Goal: Check status: Check status

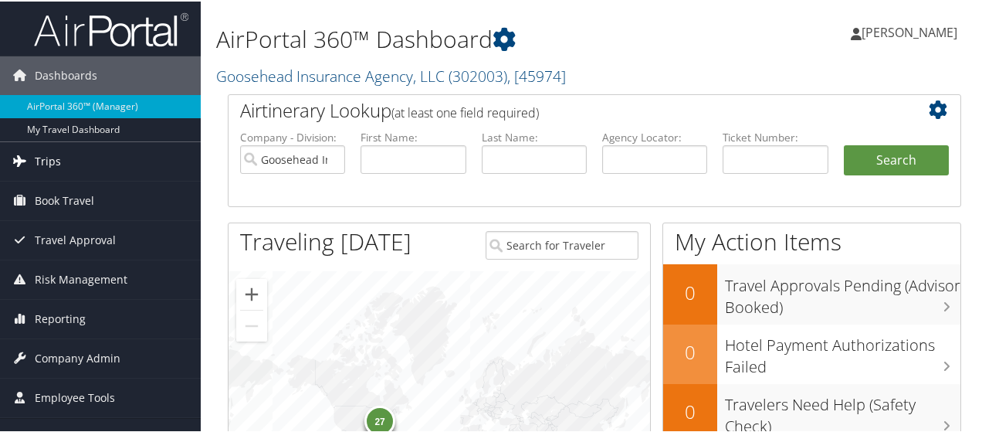
click at [63, 159] on link "Trips" at bounding box center [100, 160] width 201 height 39
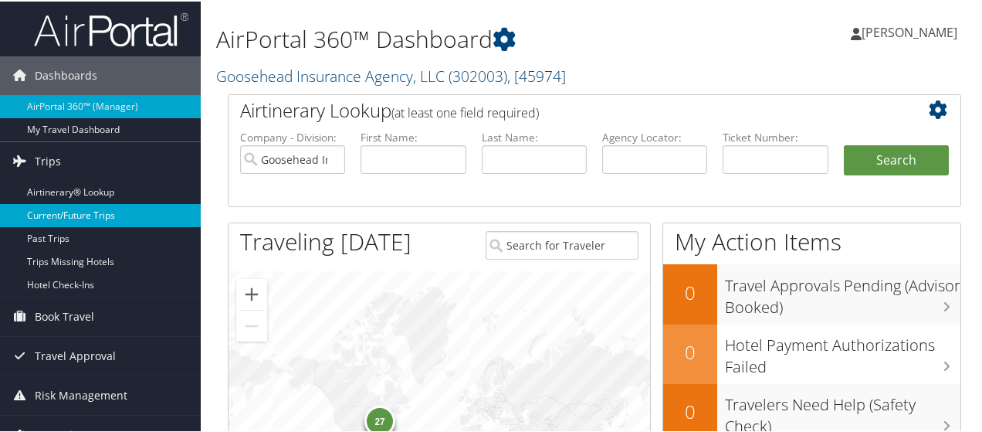
click at [78, 213] on link "Current/Future Trips" at bounding box center [100, 213] width 201 height 23
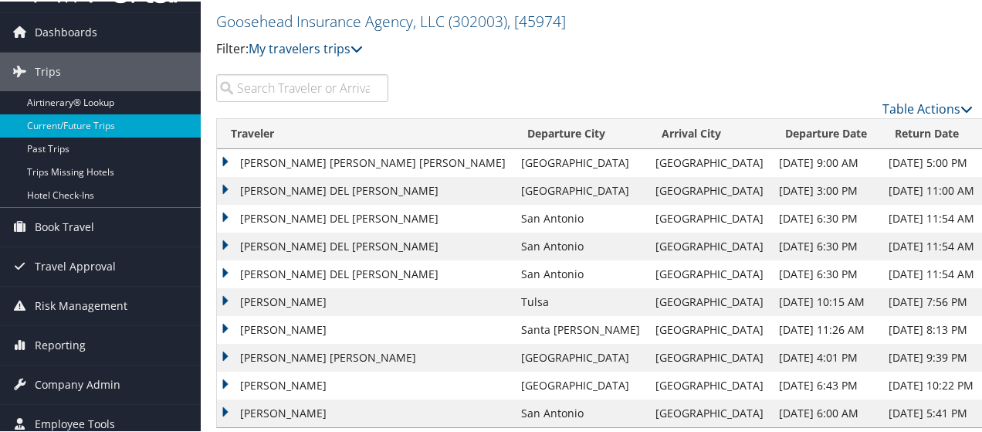
scroll to position [63, 0]
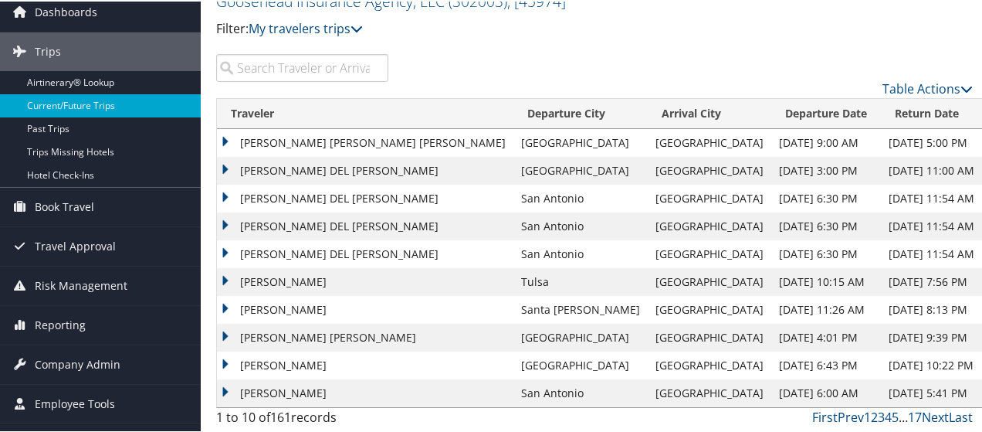
click at [331, 74] on input "search" at bounding box center [302, 67] width 172 height 28
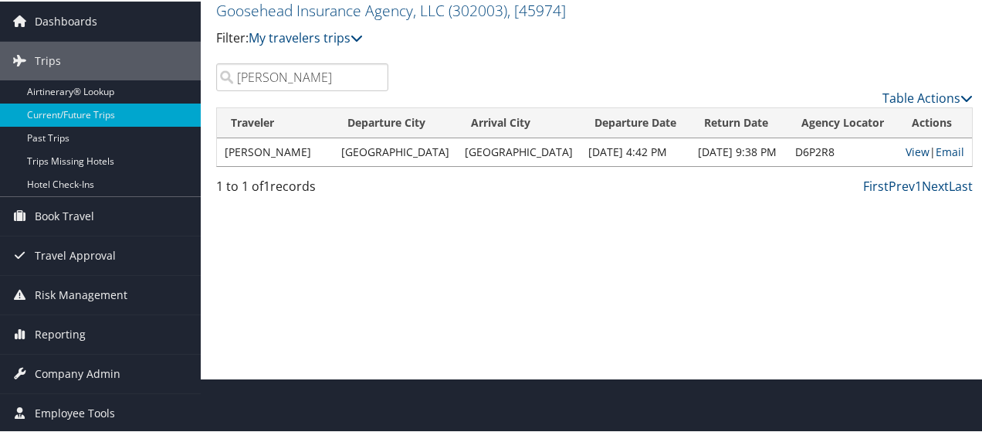
scroll to position [51, 0]
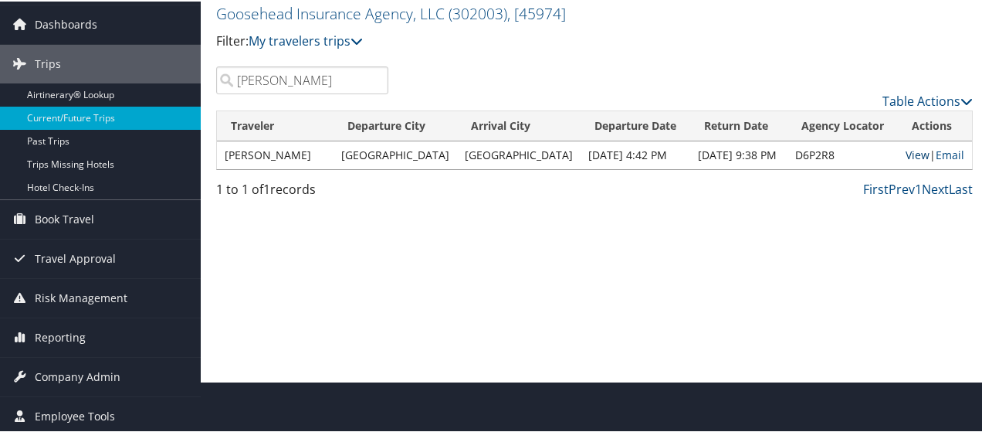
type input "hadley"
click at [906, 149] on link "View" at bounding box center [918, 153] width 24 height 15
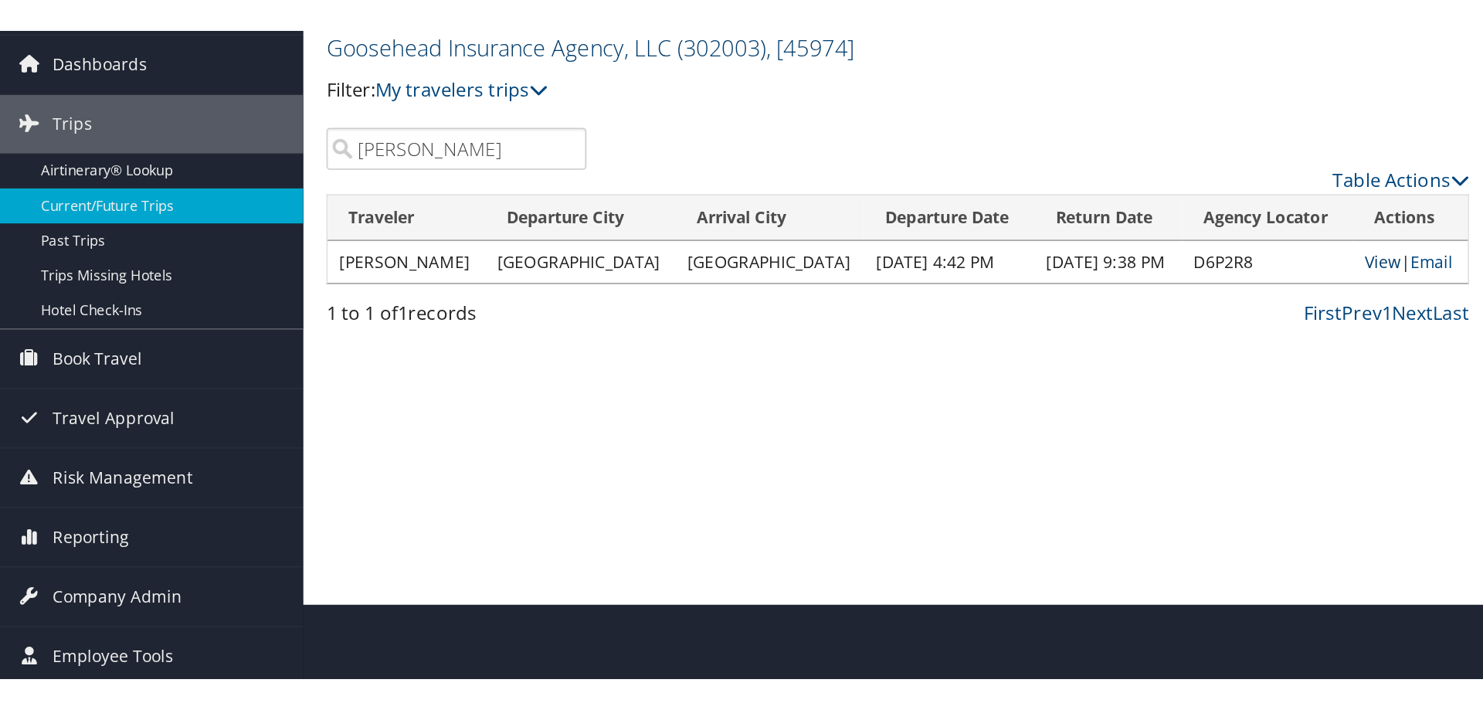
scroll to position [0, 0]
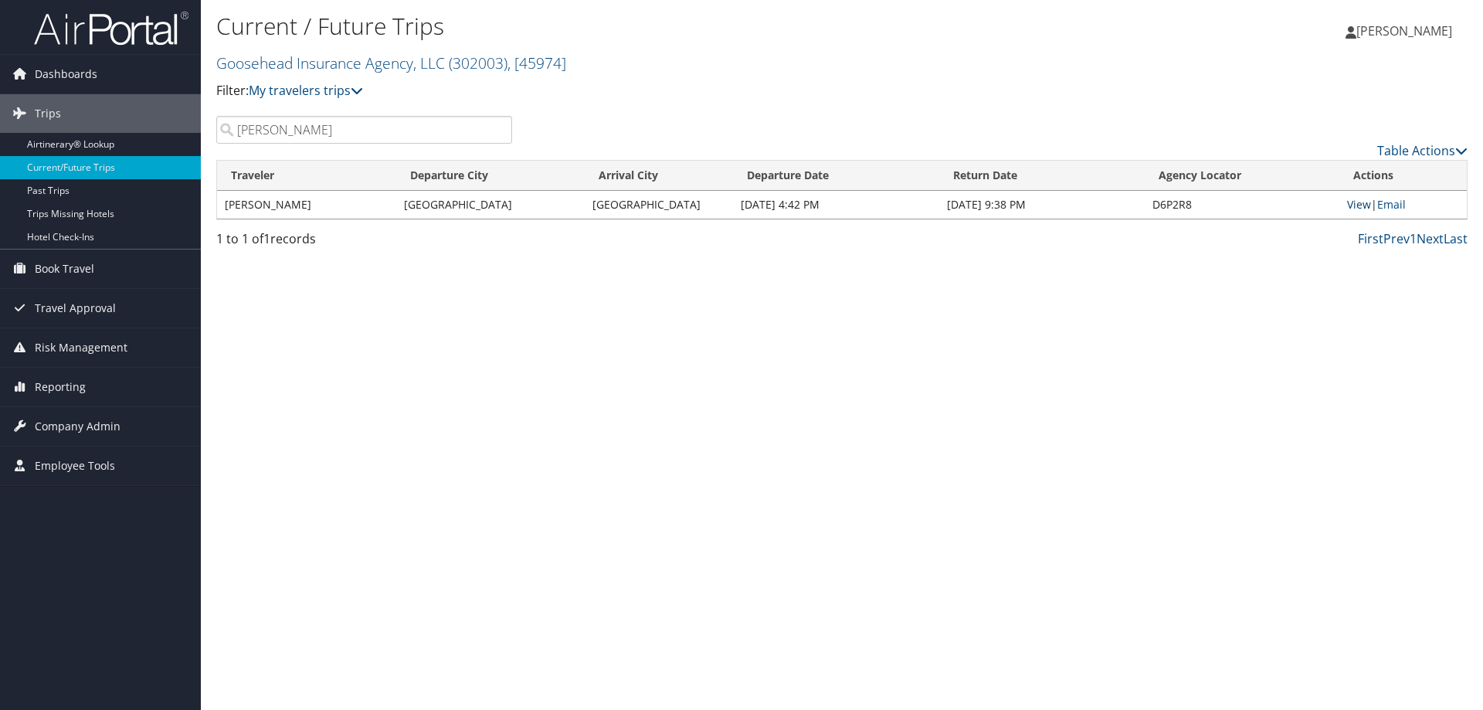
click at [982, 206] on link "View" at bounding box center [1359, 204] width 24 height 15
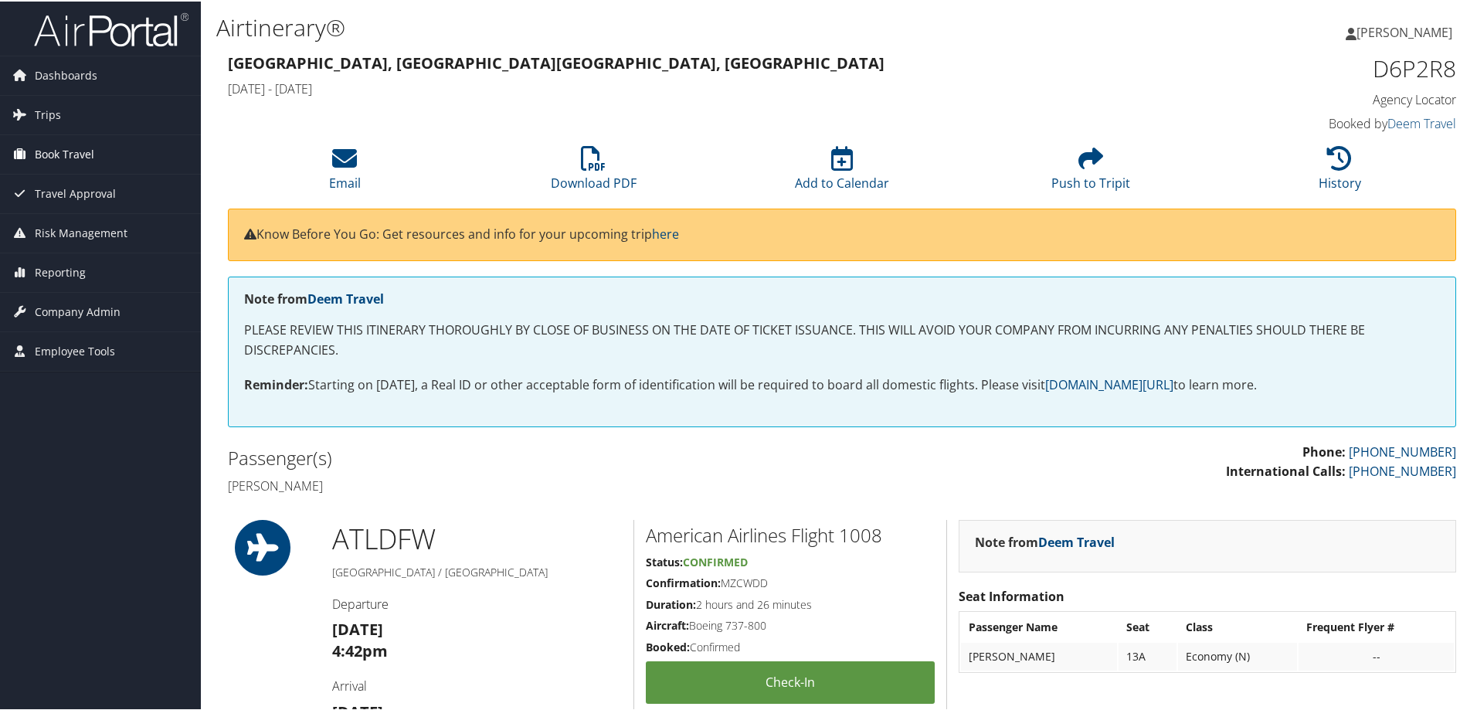
click at [93, 152] on span "Book Travel" at bounding box center [64, 153] width 59 height 39
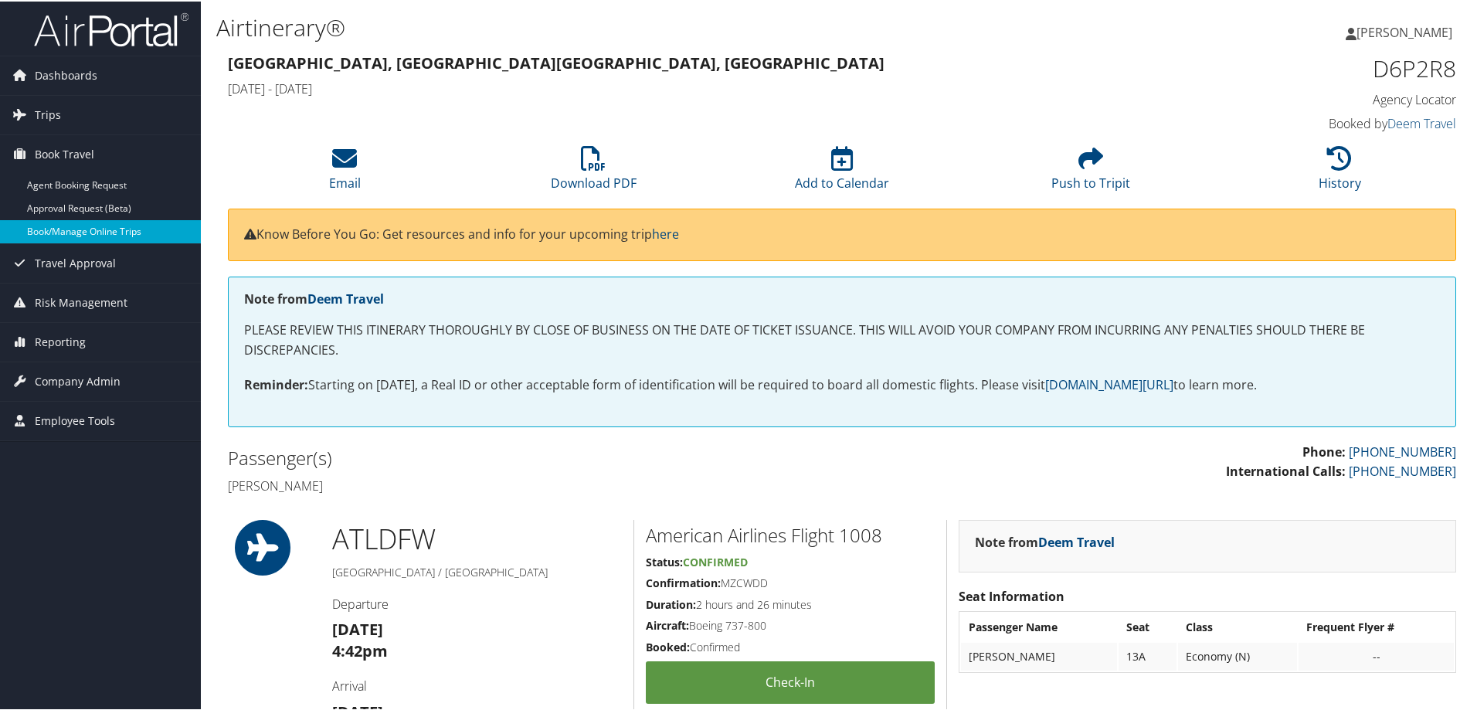
click at [90, 230] on link "Book/Manage Online Trips" at bounding box center [100, 230] width 201 height 23
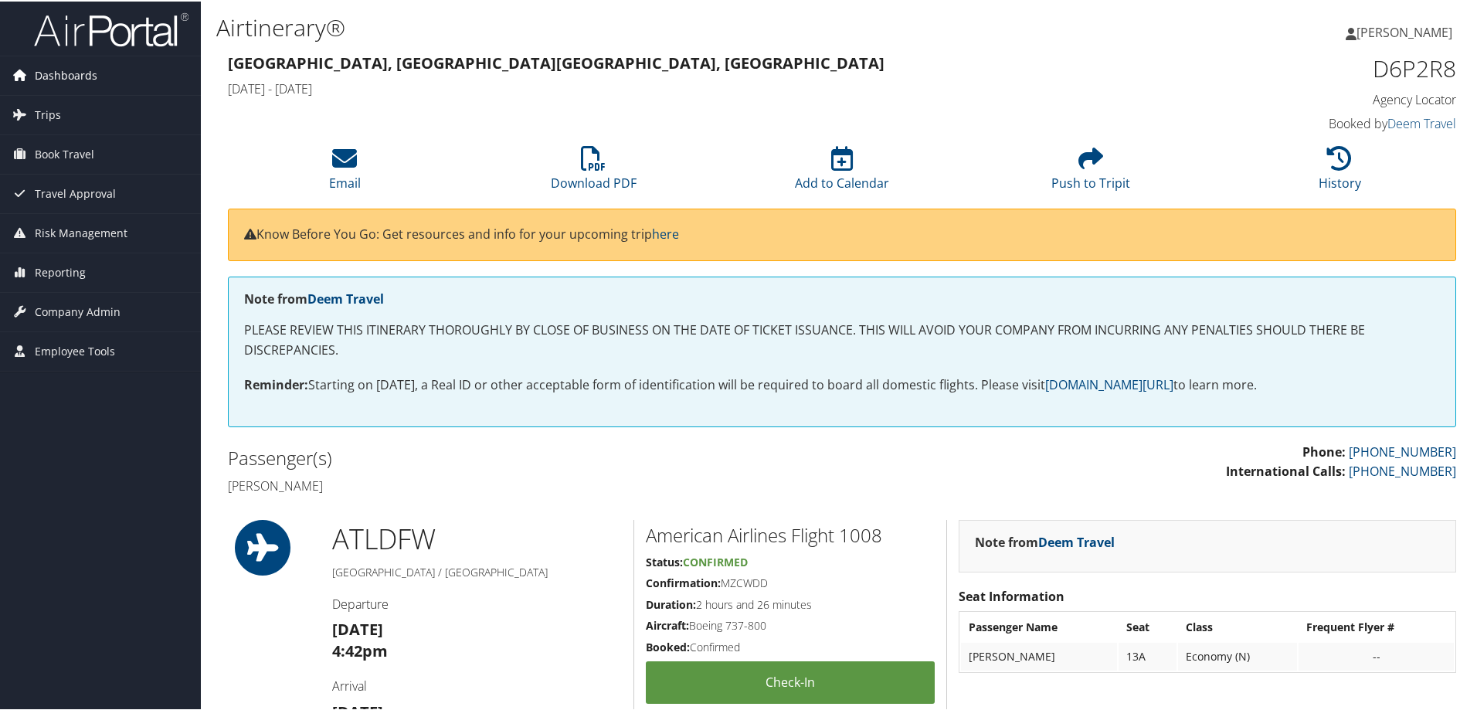
click at [124, 78] on link "Dashboards" at bounding box center [100, 74] width 201 height 39
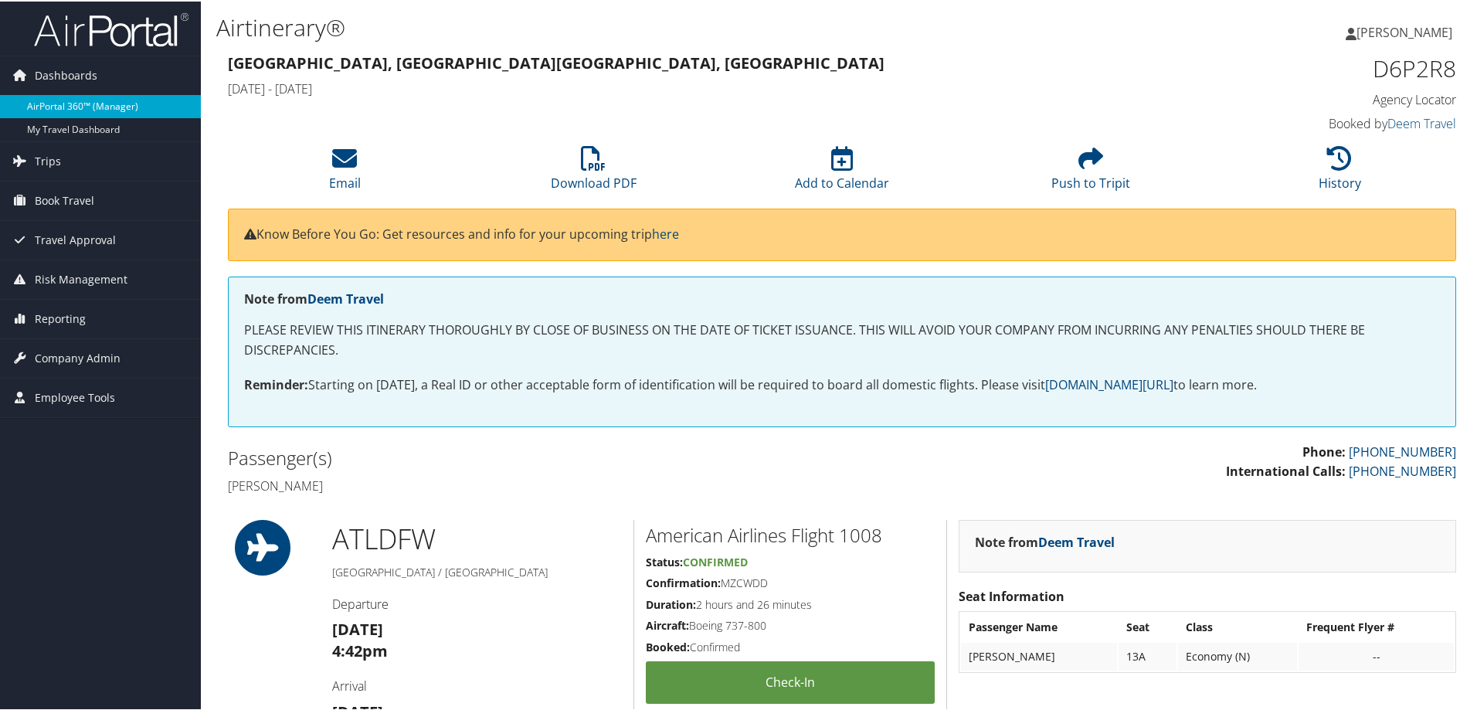
click at [86, 103] on link "AirPortal 360™ (Manager)" at bounding box center [100, 104] width 201 height 23
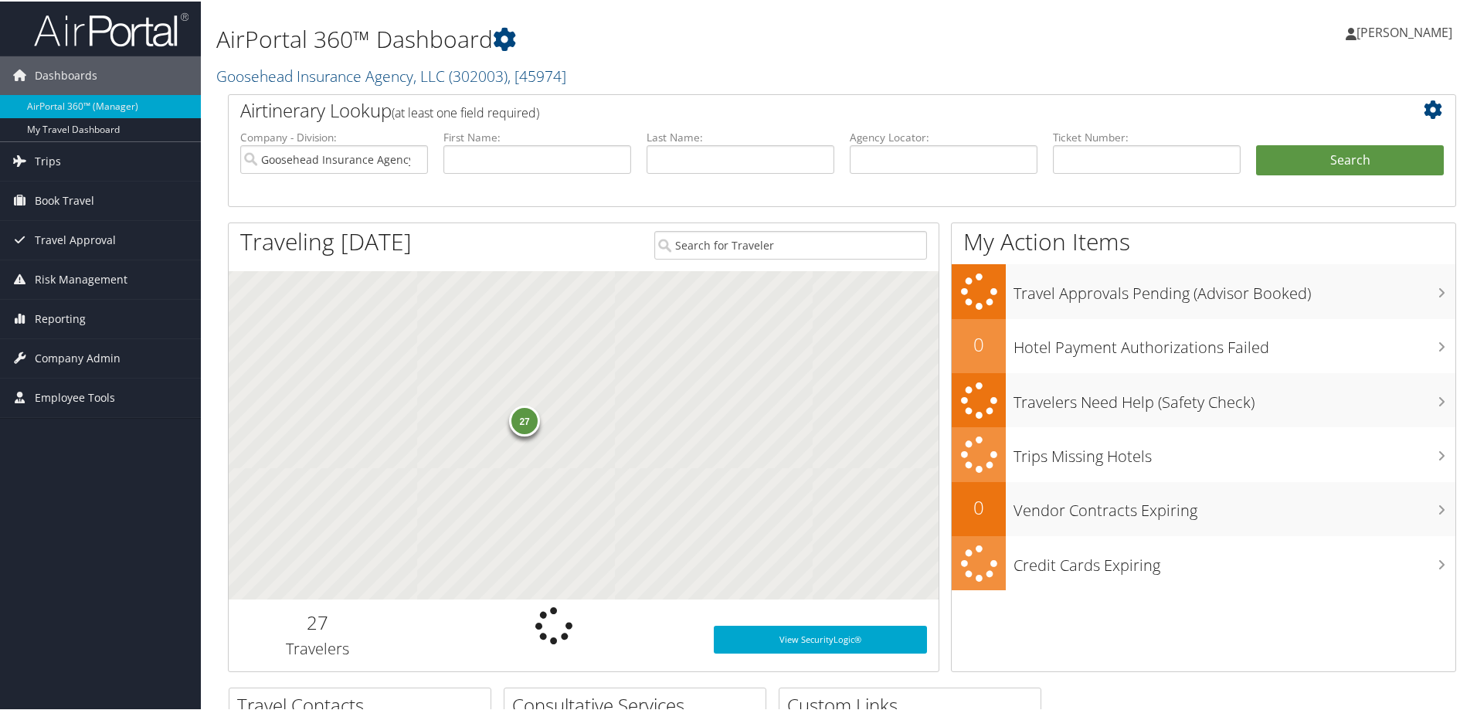
click at [1391, 21] on link "[PERSON_NAME]" at bounding box center [1406, 31] width 122 height 46
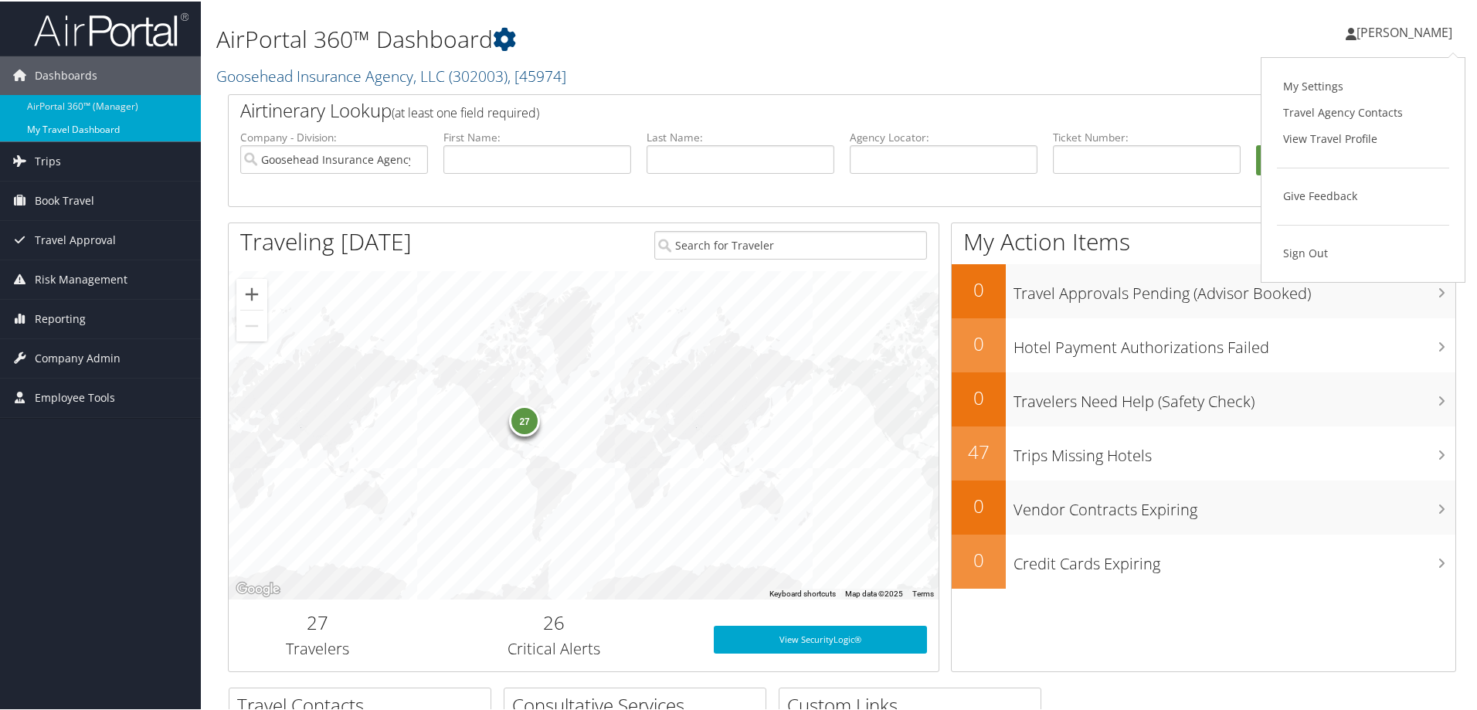
click at [46, 121] on link "My Travel Dashboard" at bounding box center [100, 128] width 201 height 23
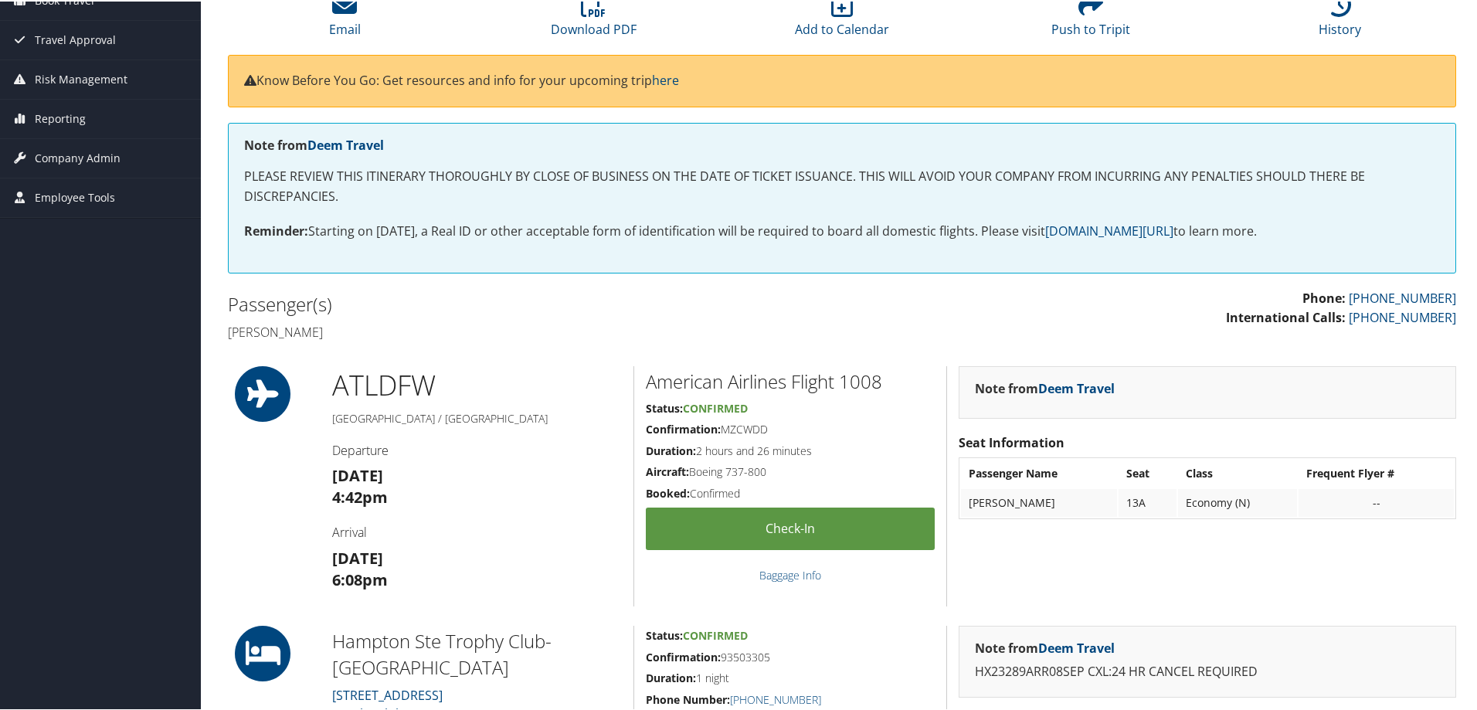
scroll to position [154, 0]
